Goal: Task Accomplishment & Management: Manage account settings

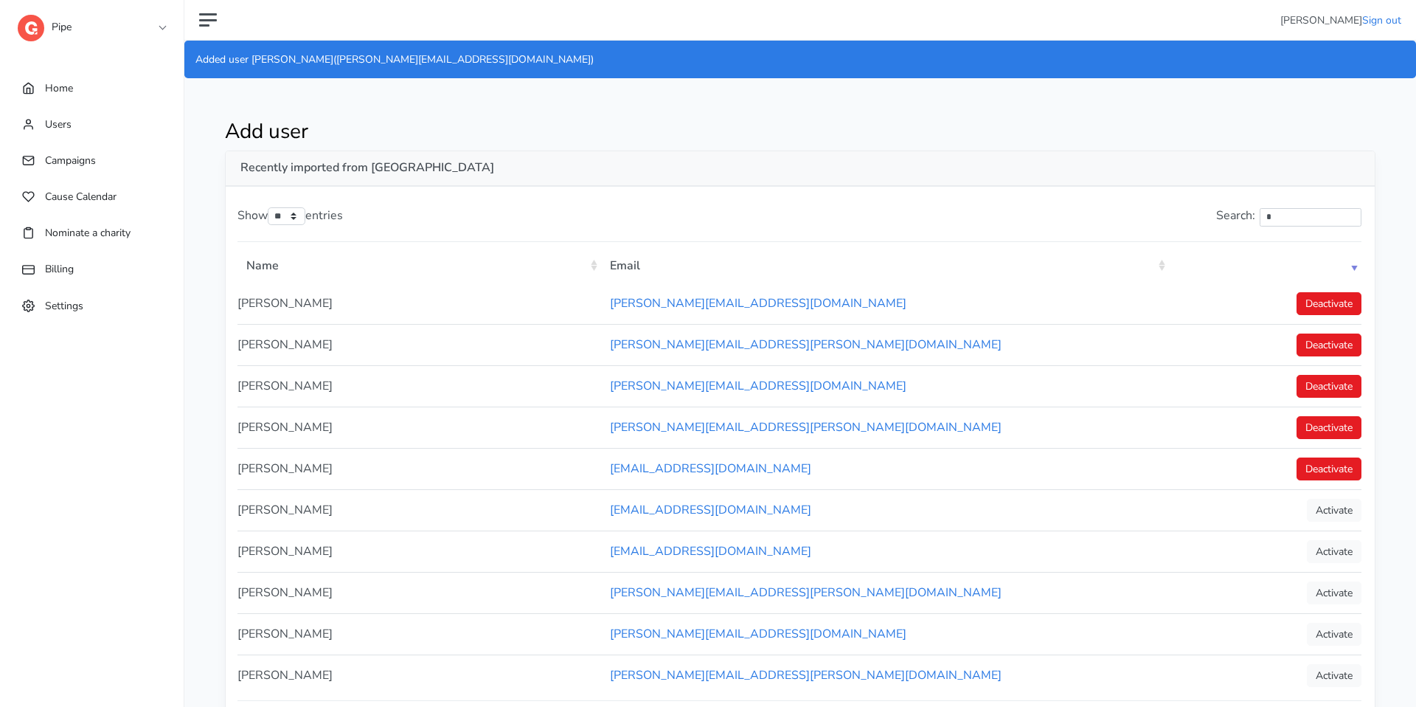
click at [135, 21] on link "Pipe" at bounding box center [92, 23] width 148 height 27
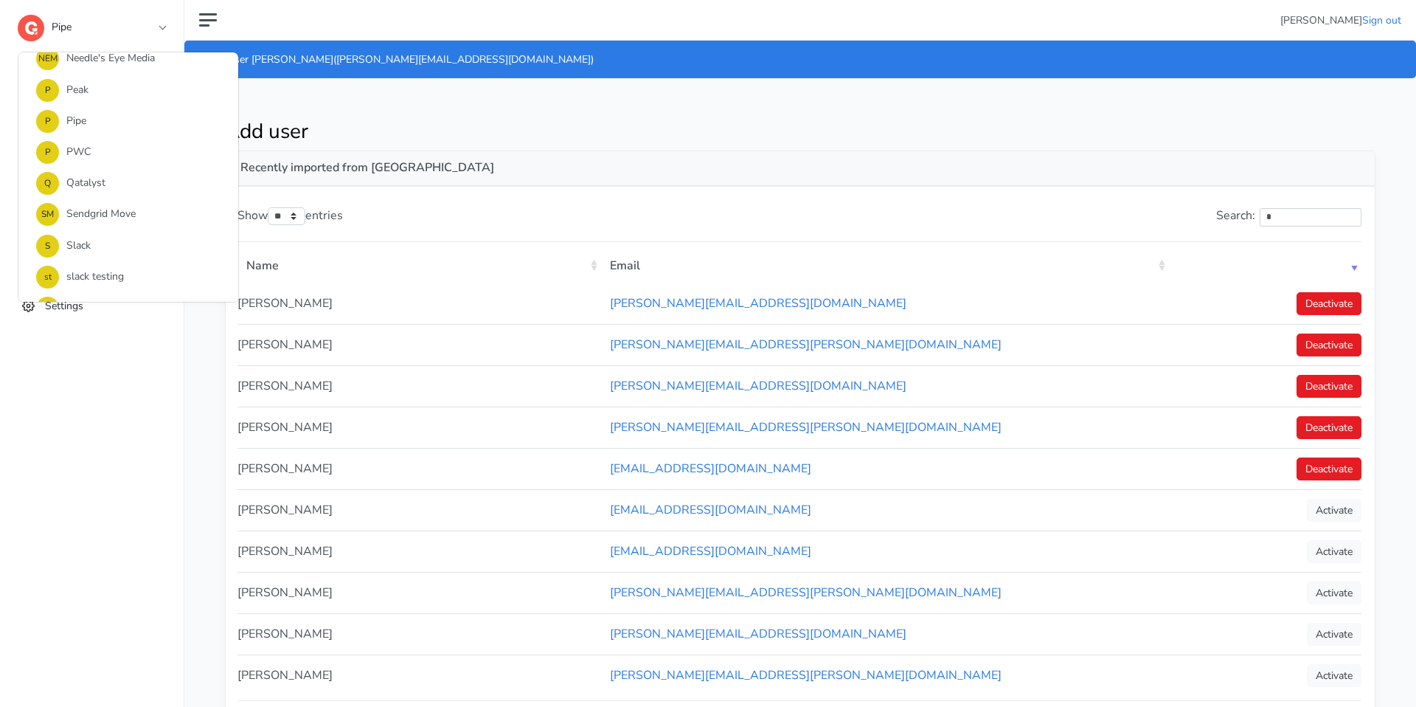
scroll to position [971, 0]
click at [116, 103] on link "P Peak" at bounding box center [128, 98] width 220 height 31
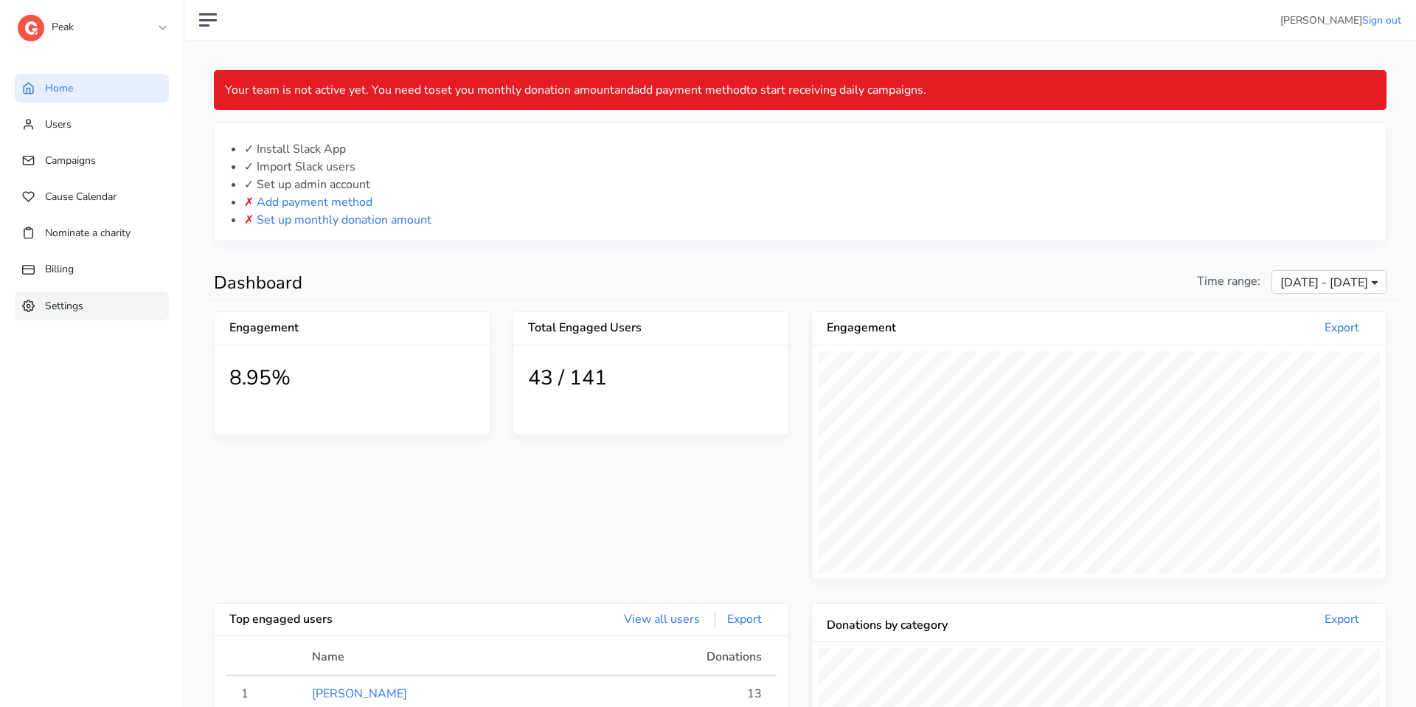
click at [142, 294] on link "Settings" at bounding box center [92, 305] width 154 height 29
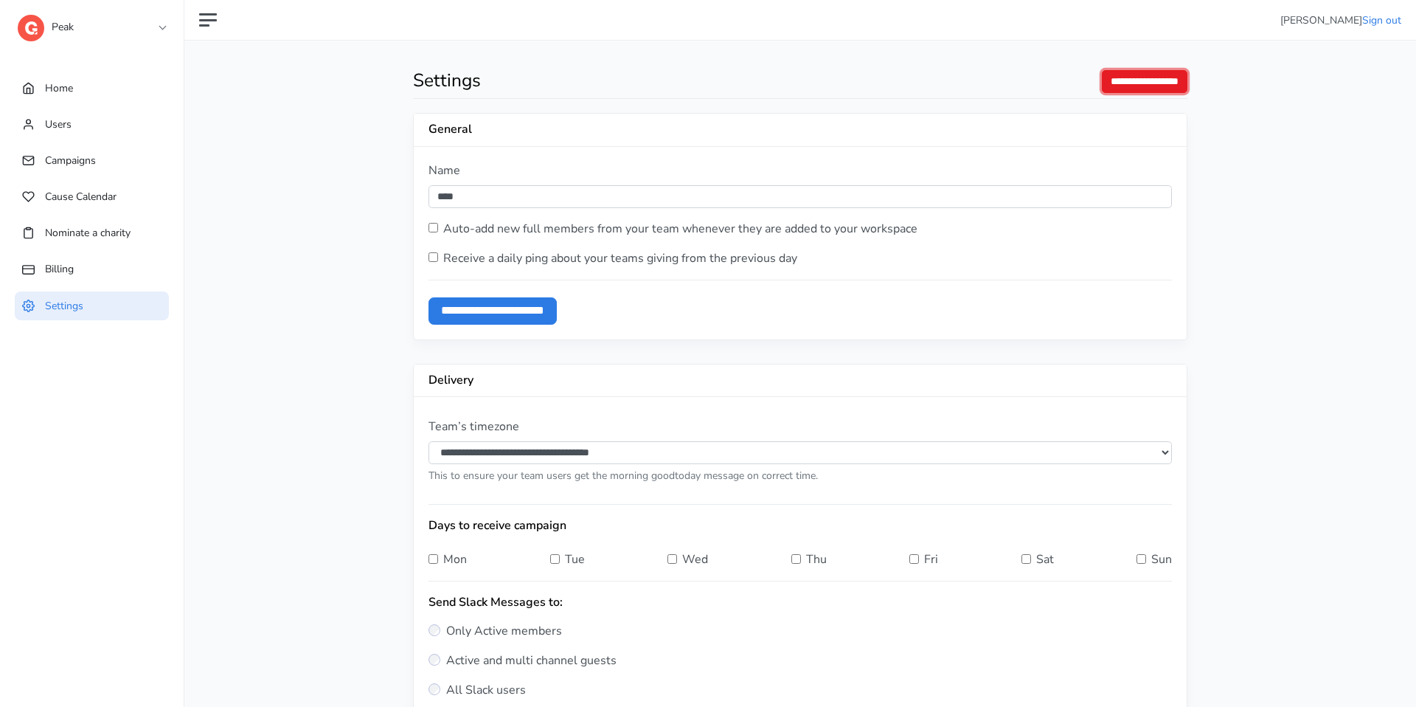
click at [1137, 79] on input "**********" at bounding box center [1145, 81] width 86 height 23
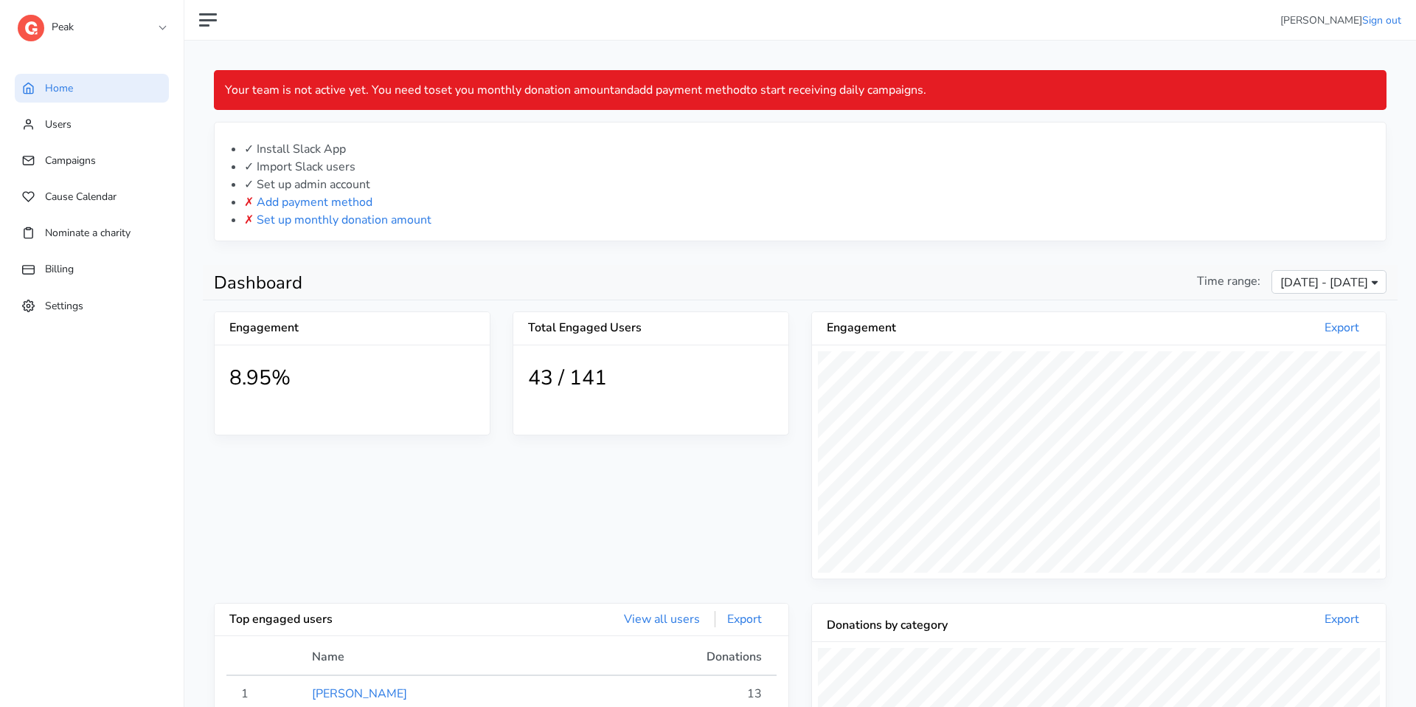
scroll to position [271, 574]
click at [150, 24] on link "Peak" at bounding box center [92, 23] width 148 height 27
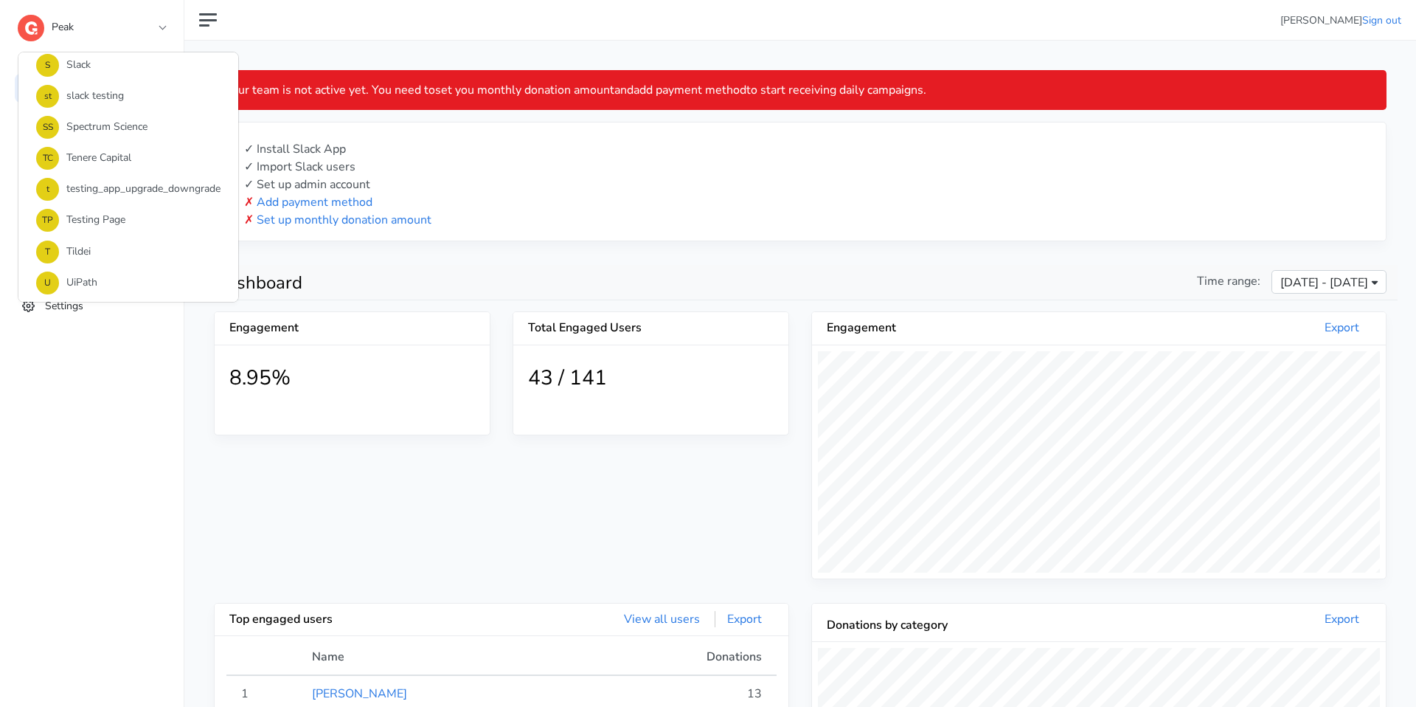
scroll to position [1256, 0]
click at [105, 188] on link "U UiPath" at bounding box center [128, 186] width 220 height 31
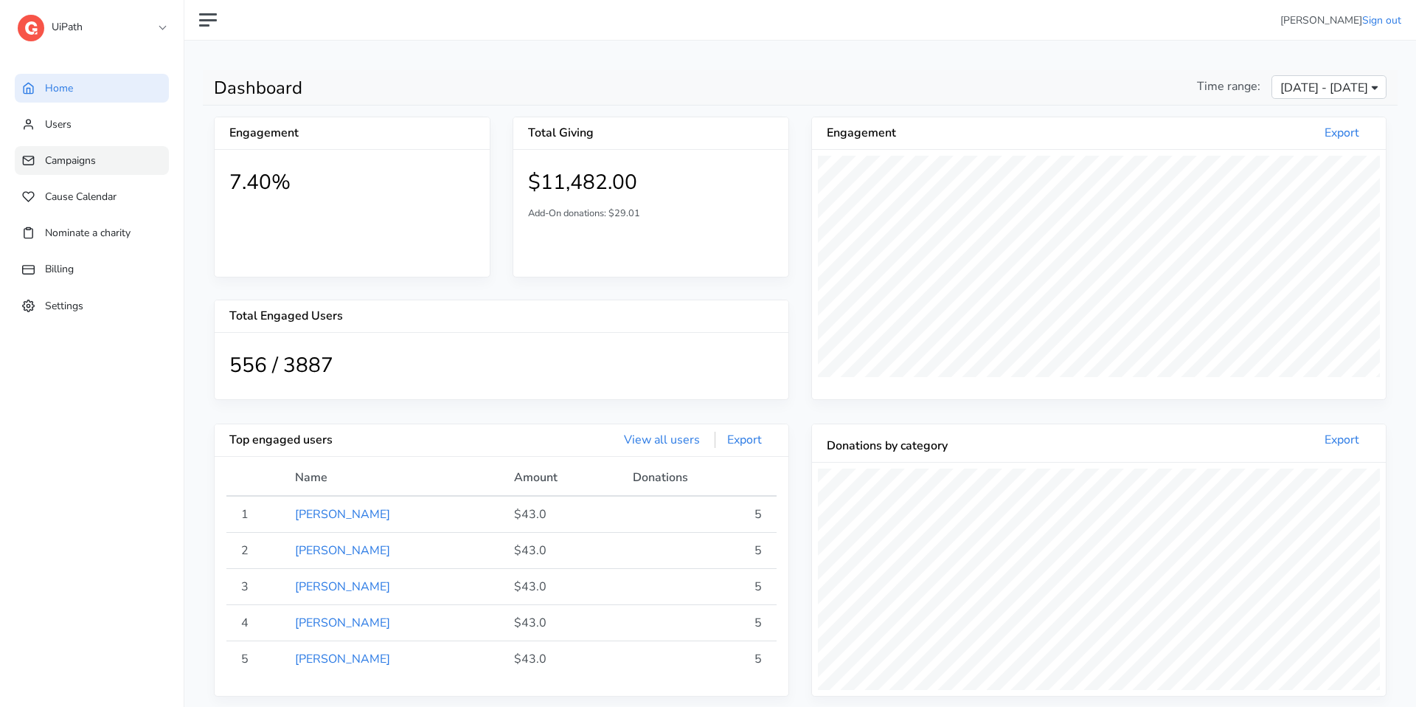
scroll to position [271, 574]
click at [122, 127] on link "Users" at bounding box center [92, 124] width 154 height 29
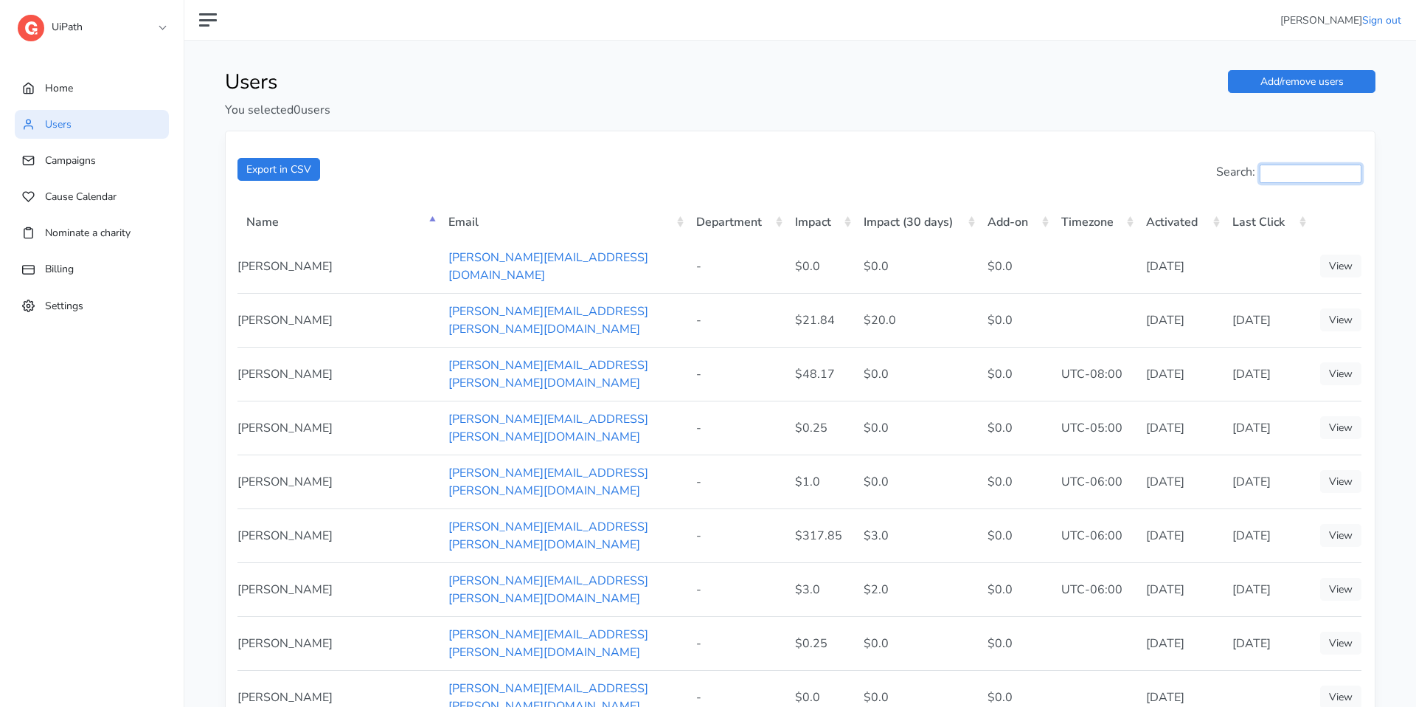
click at [1265, 177] on input "Search:" at bounding box center [1311, 173] width 102 height 18
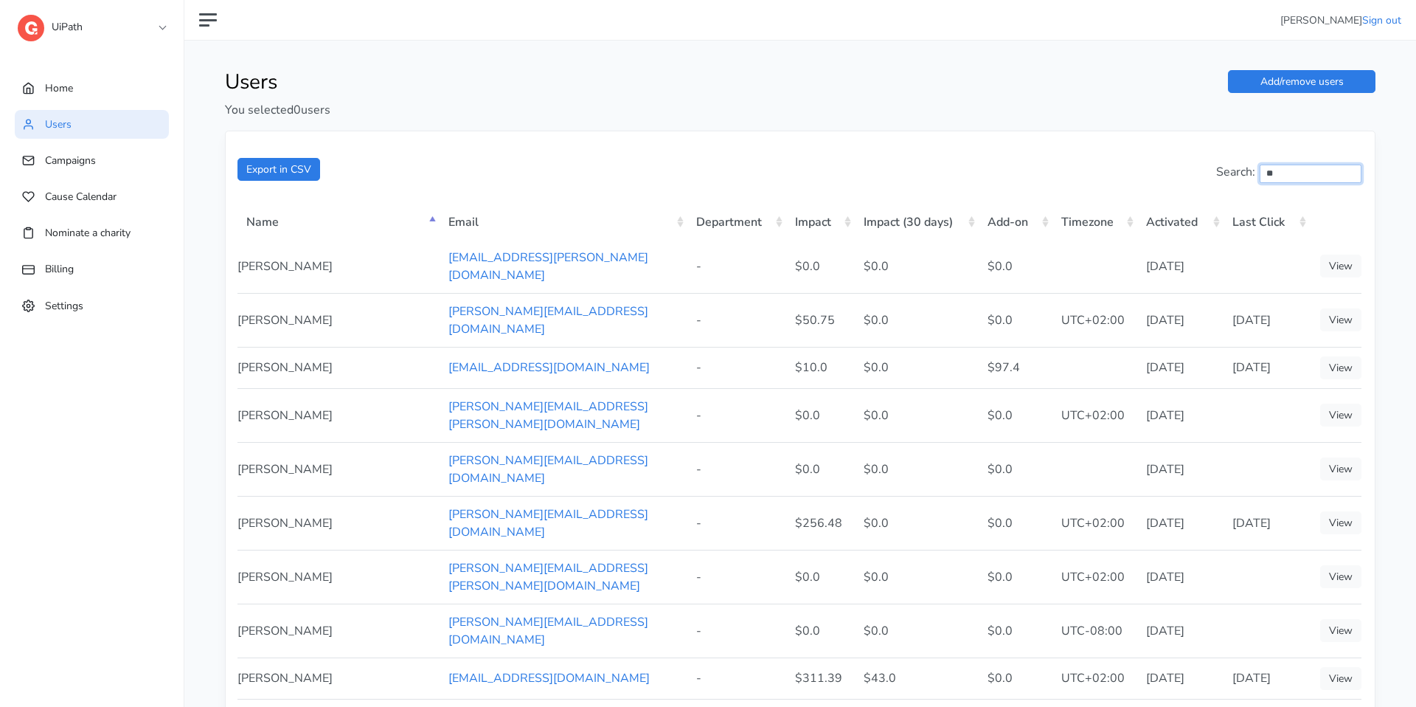
type input "*"
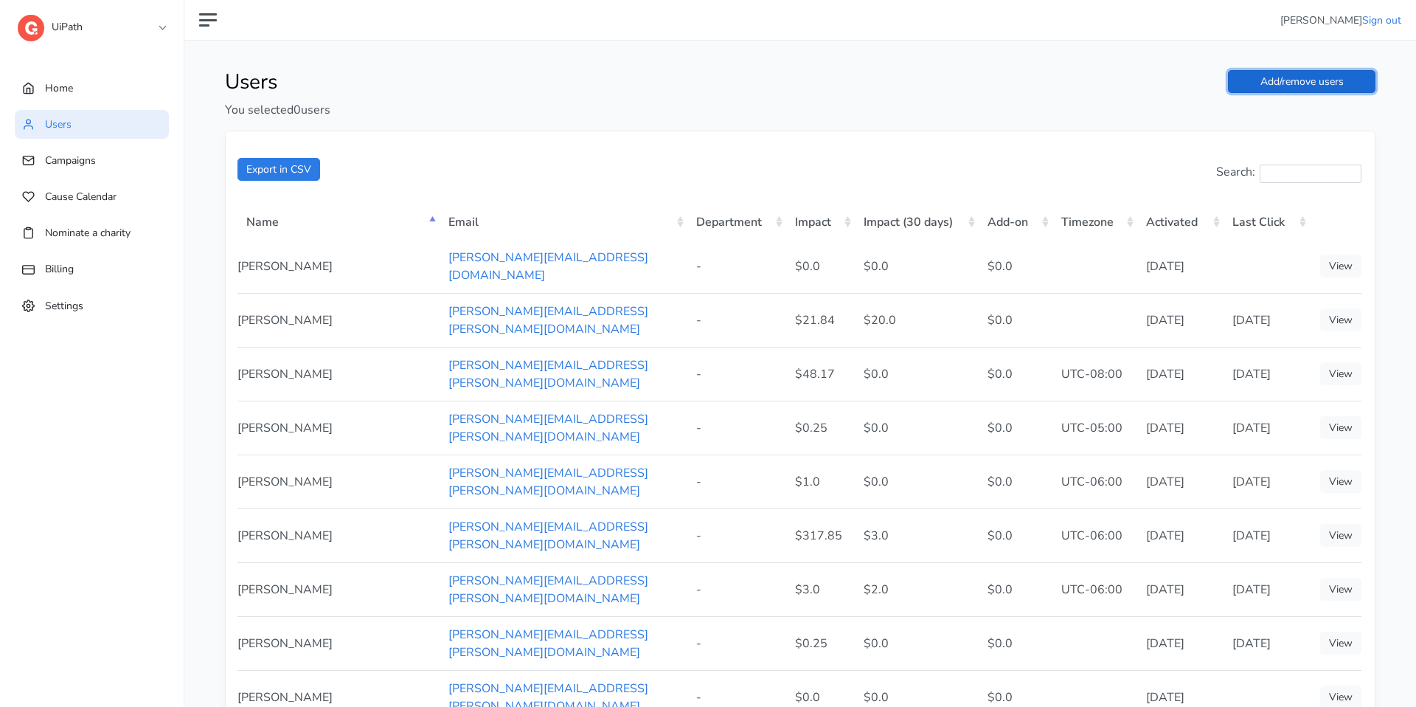
click at [1295, 71] on link "Add/remove users" at bounding box center [1302, 81] width 148 height 23
click at [1265, 178] on input "Search:" at bounding box center [1311, 173] width 102 height 18
click at [1280, 88] on link "Add/remove users" at bounding box center [1302, 81] width 148 height 23
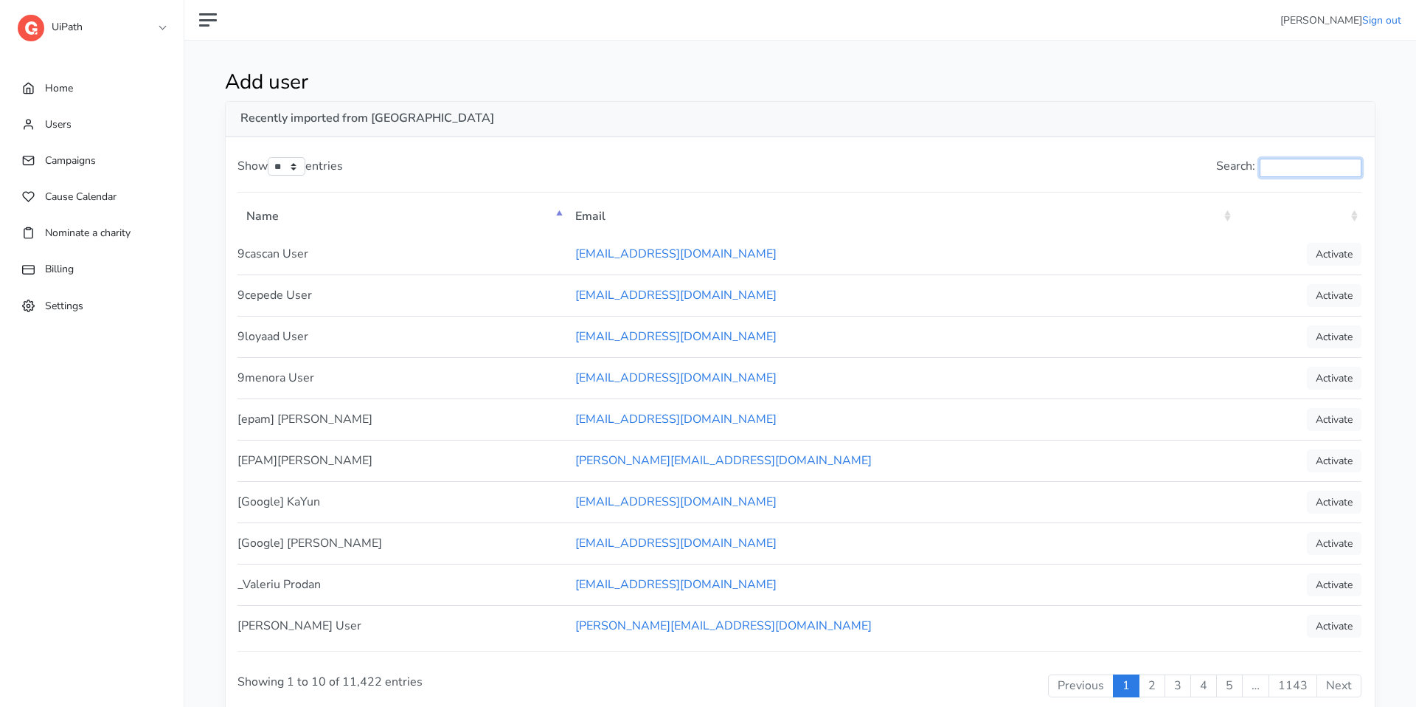
click at [1272, 161] on input "Search:" at bounding box center [1311, 168] width 102 height 18
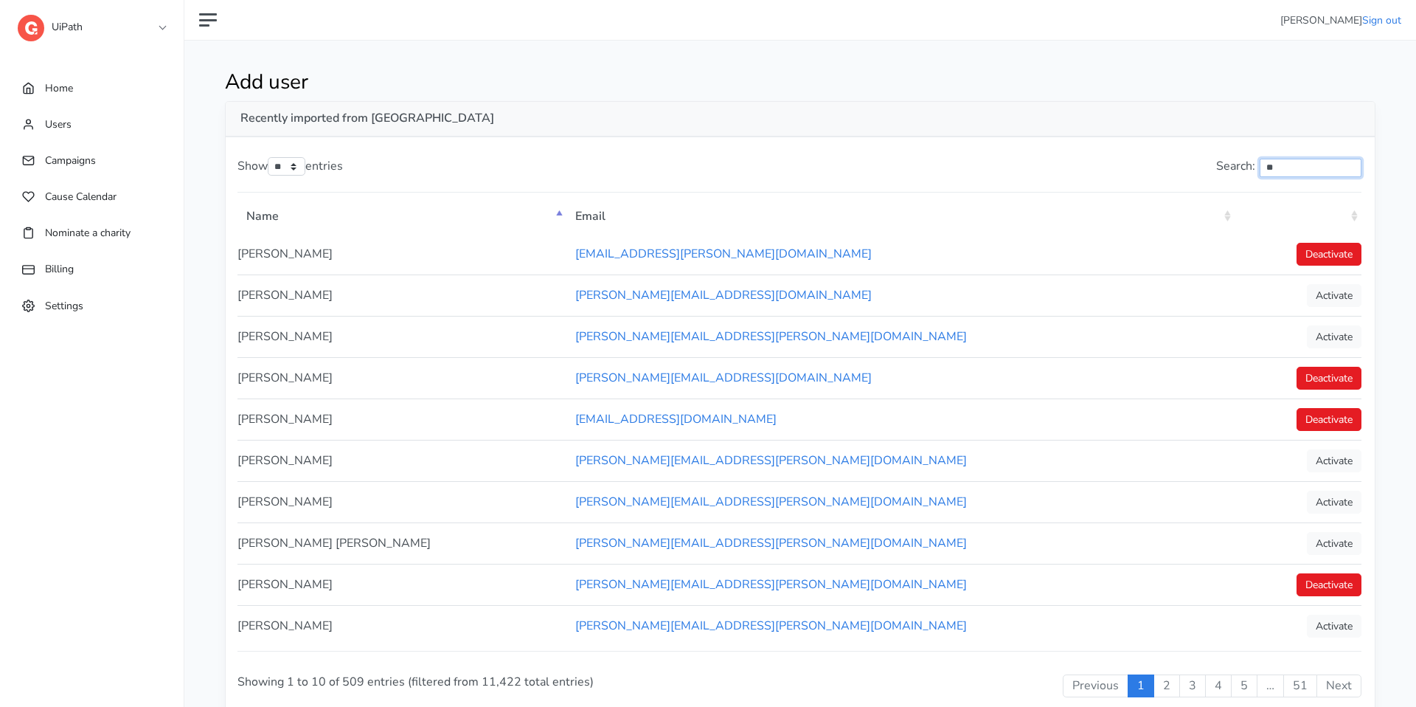
type input "*"
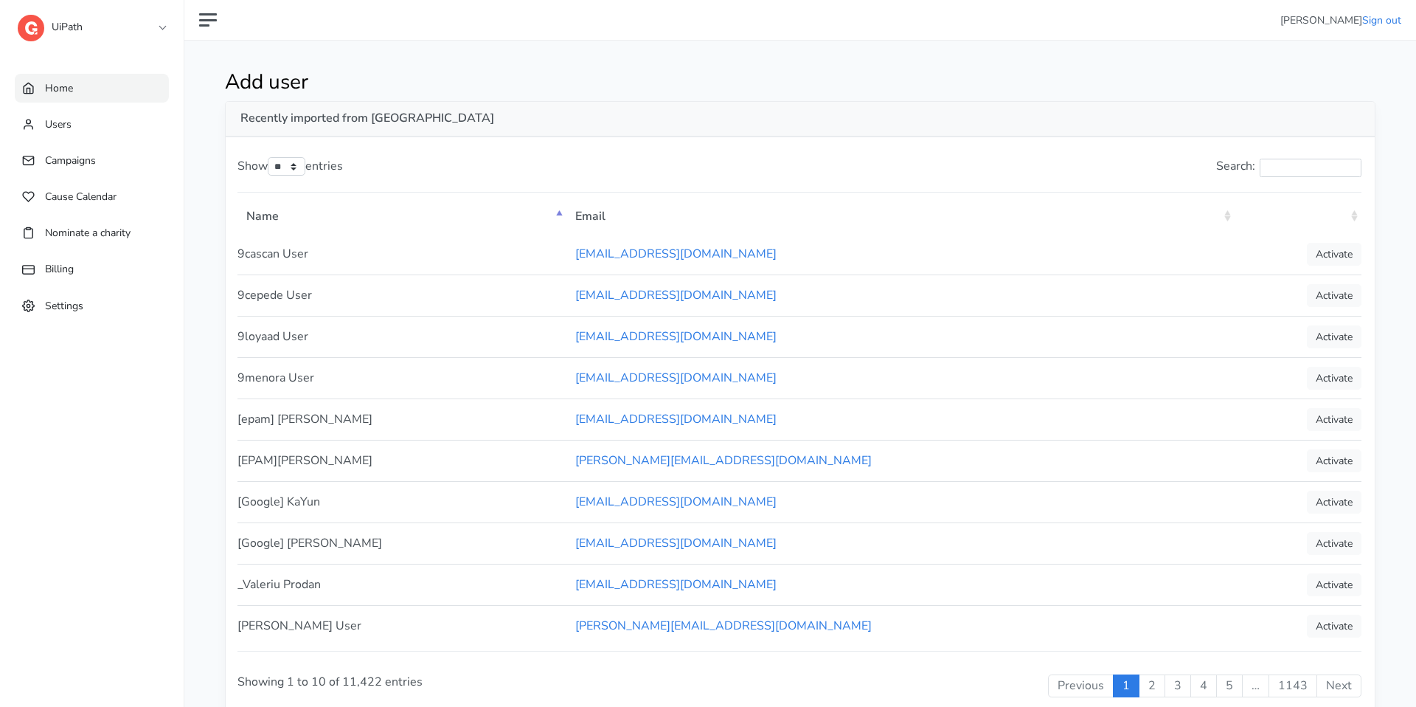
click at [136, 90] on link "Home" at bounding box center [92, 88] width 154 height 29
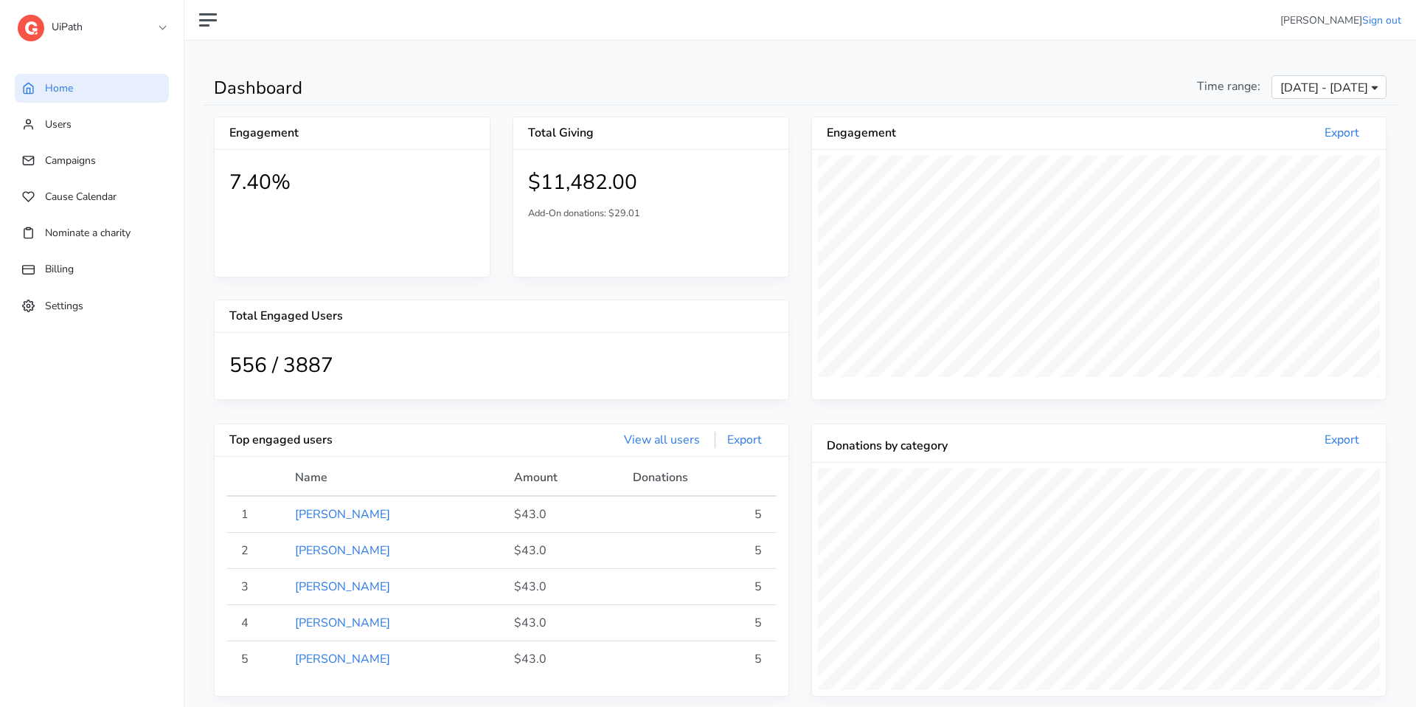
scroll to position [271, 574]
click at [84, 20] on link "UiPath" at bounding box center [92, 23] width 148 height 27
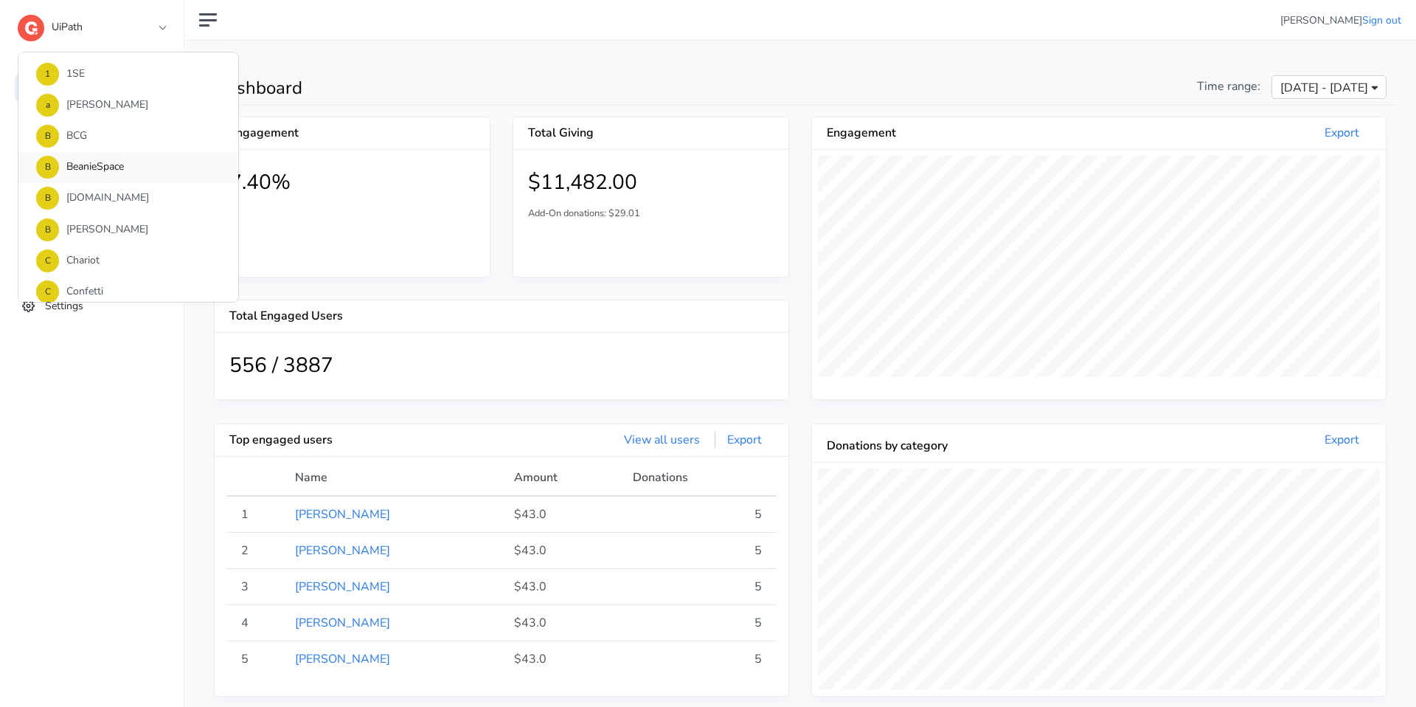
scroll to position [63, 0]
click at [74, 291] on link "C Corporate" at bounding box center [128, 291] width 220 height 31
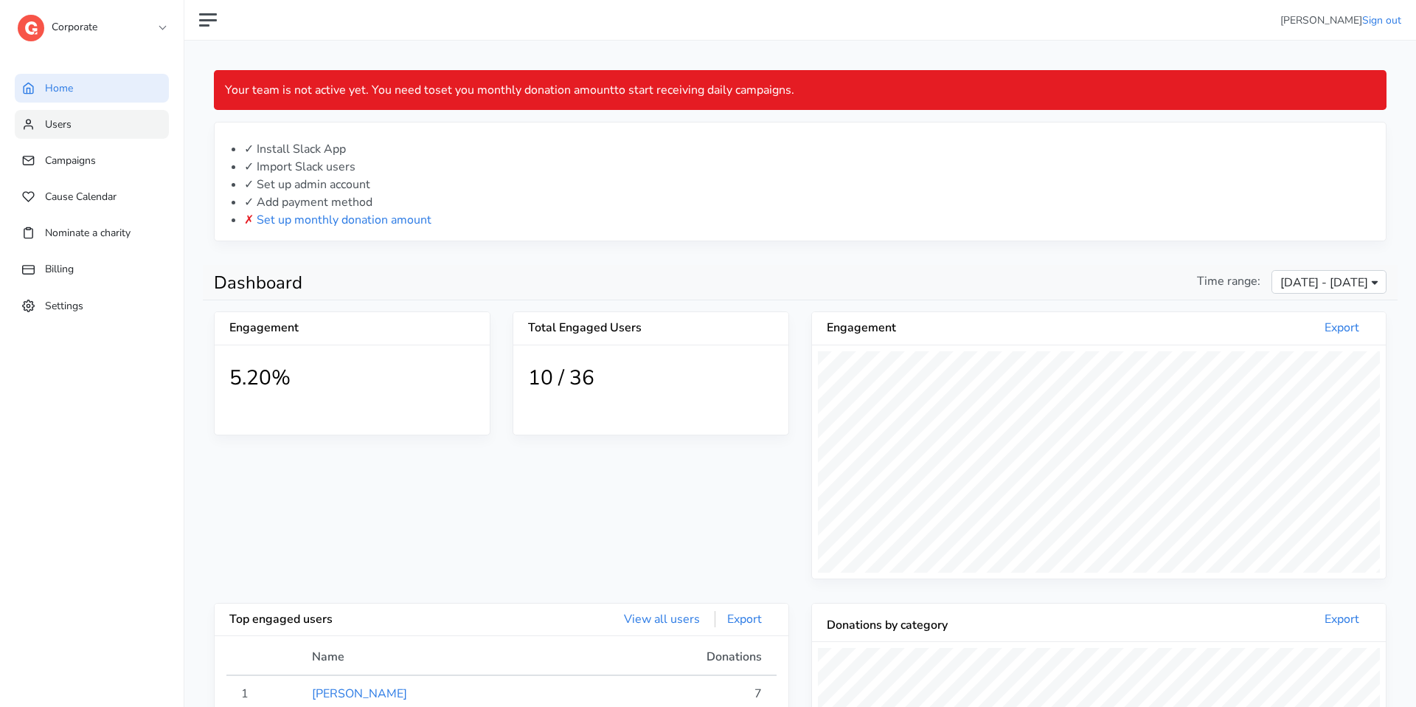
scroll to position [271, 574]
click at [83, 114] on link "Users" at bounding box center [92, 124] width 154 height 29
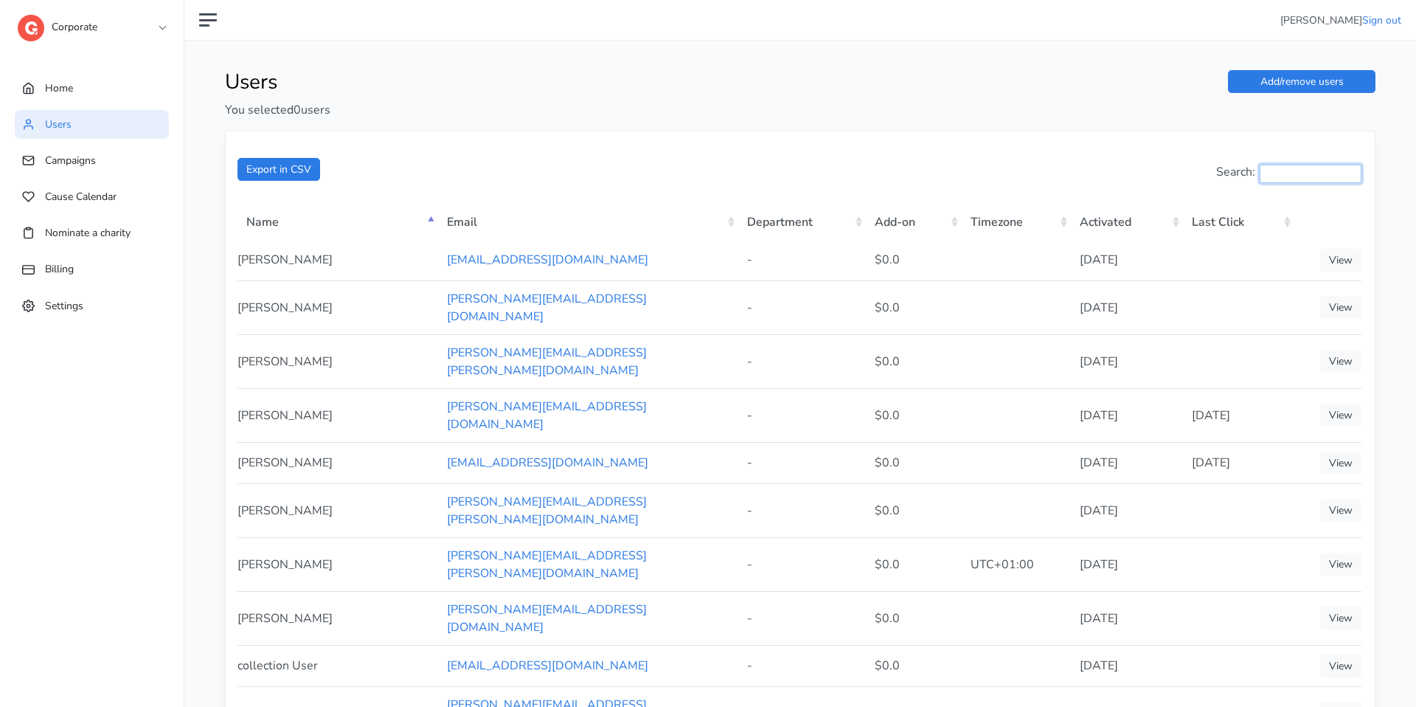
click at [1281, 179] on input "Search:" at bounding box center [1311, 173] width 102 height 18
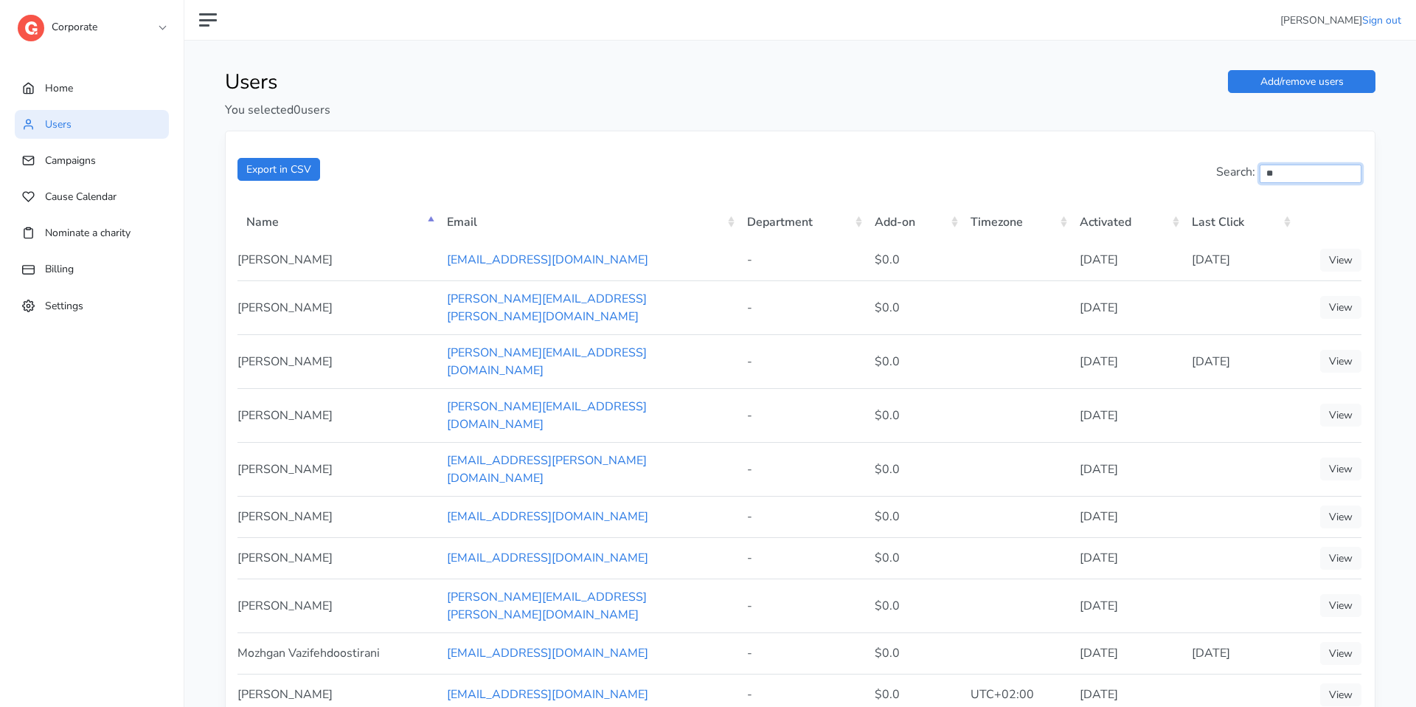
type input "*"
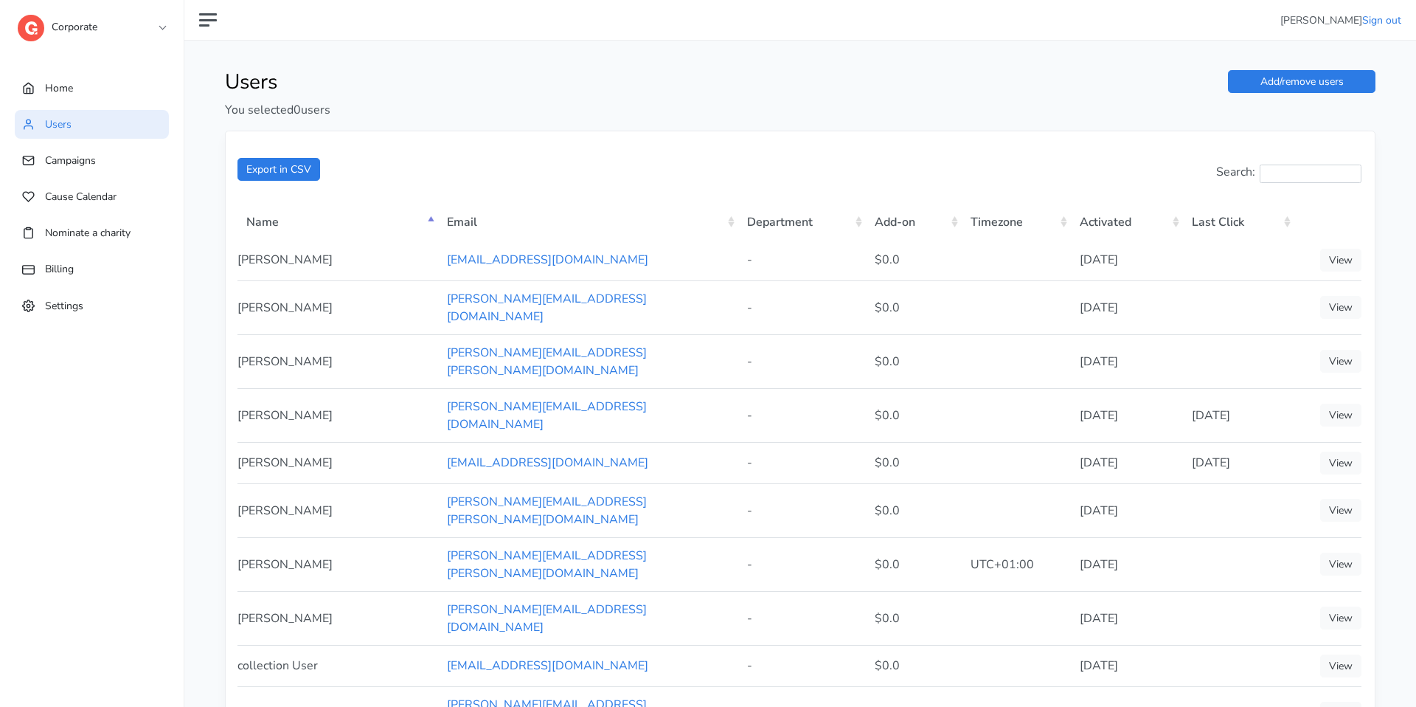
click at [69, 288] on ul "Home Users Campaigns Cause Calendar Nominate a charity Billing Settings" at bounding box center [92, 217] width 184 height 304
click at [68, 295] on link "Settings" at bounding box center [92, 305] width 154 height 29
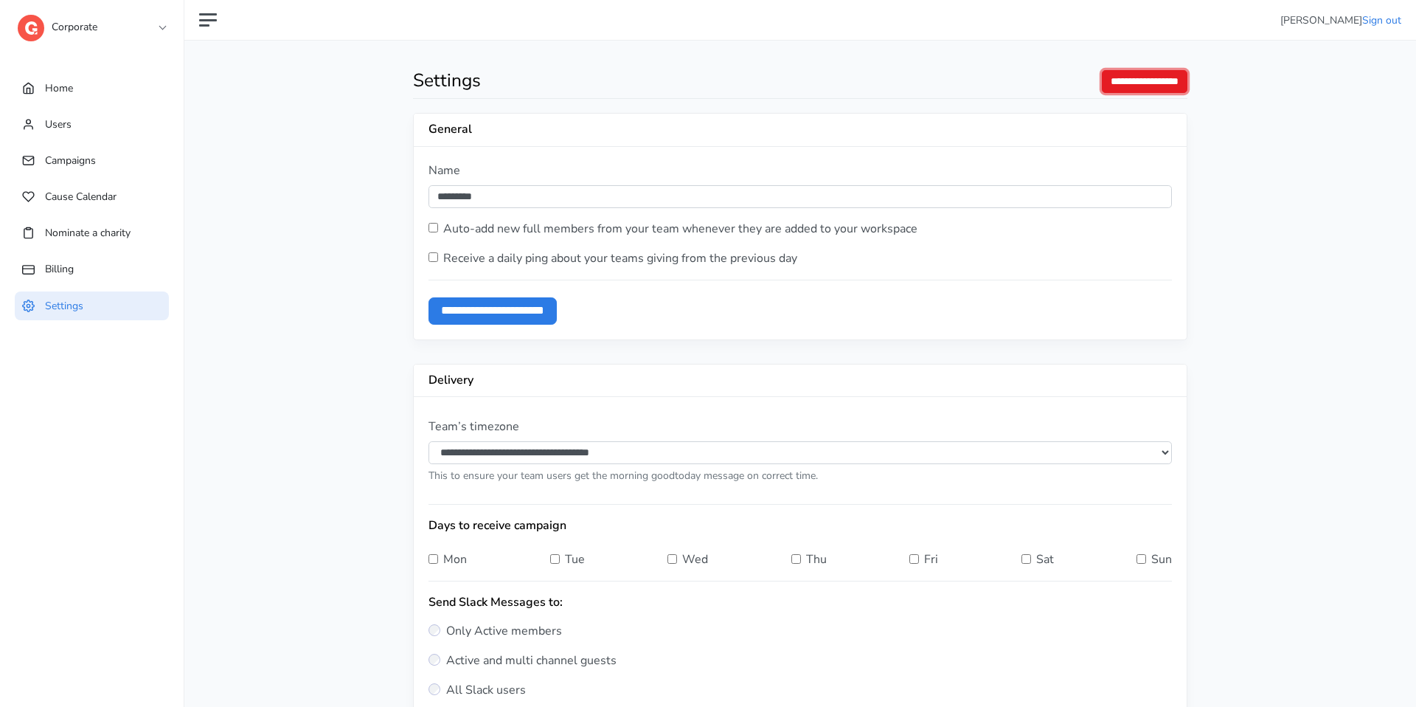
click at [1177, 71] on input "**********" at bounding box center [1145, 81] width 86 height 23
click at [88, 82] on link "Home" at bounding box center [92, 88] width 154 height 29
